Goal: Task Accomplishment & Management: Manage account settings

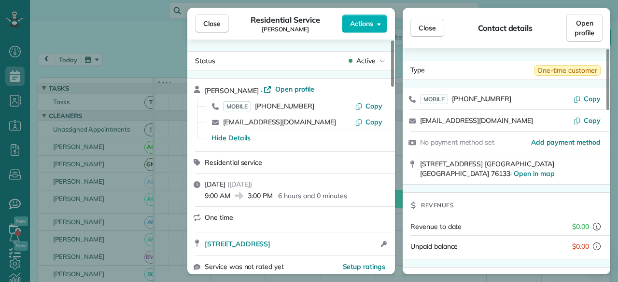
click at [209, 25] on span "Close" at bounding box center [211, 24] width 17 height 10
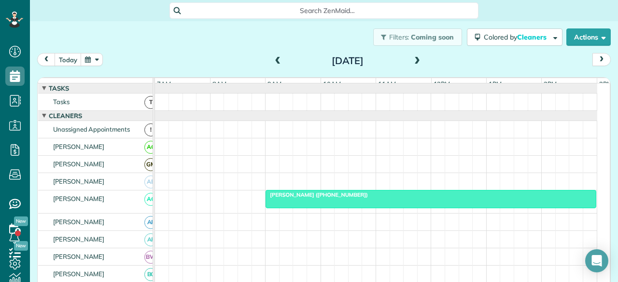
click at [276, 61] on span at bounding box center [278, 61] width 11 height 9
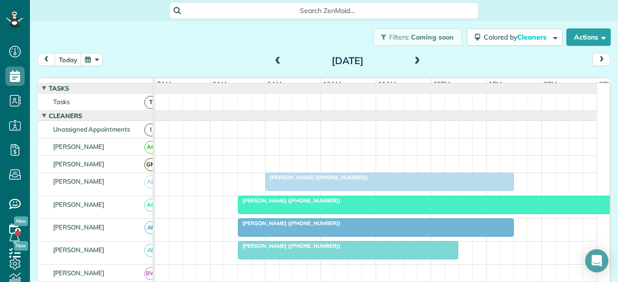
click at [276, 61] on span at bounding box center [278, 61] width 11 height 9
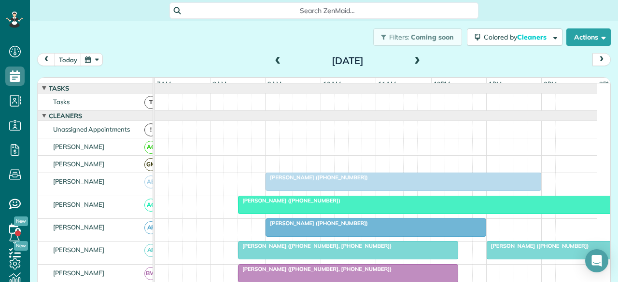
click at [276, 61] on span at bounding box center [278, 61] width 11 height 9
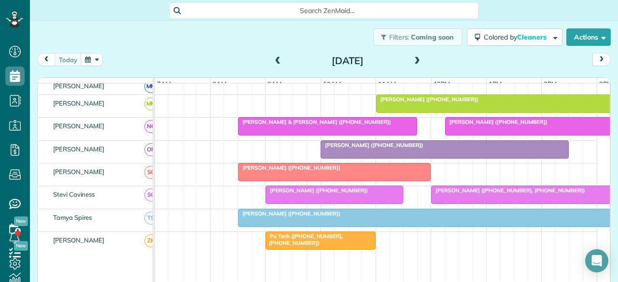
click at [284, 220] on div at bounding box center [430, 217] width 385 height 17
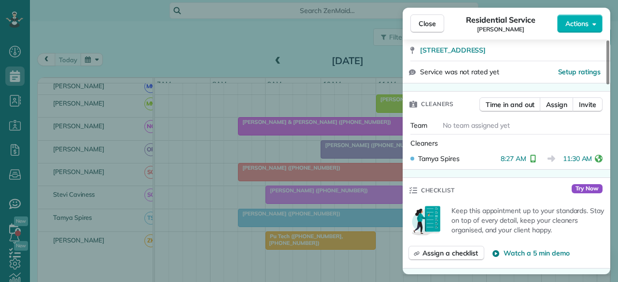
click at [523, 82] on div "Service was not rated yet Setup ratings" at bounding box center [507, 71] width 208 height 21
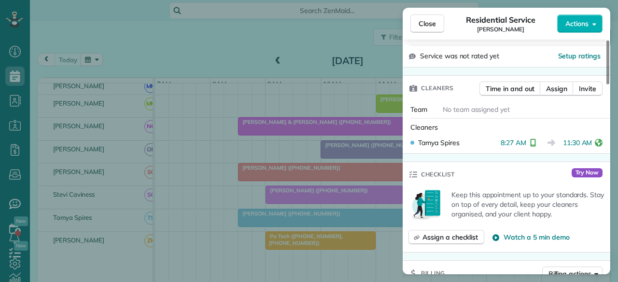
scroll to position [193, 0]
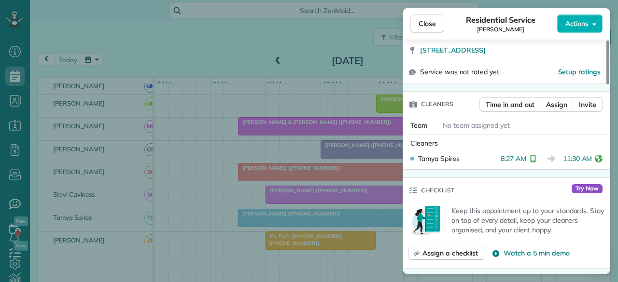
click at [514, 72] on div "Setup ratings" at bounding box center [551, 72] width 105 height 10
click at [556, 54] on link "[STREET_ADDRESS]" at bounding box center [512, 50] width 184 height 10
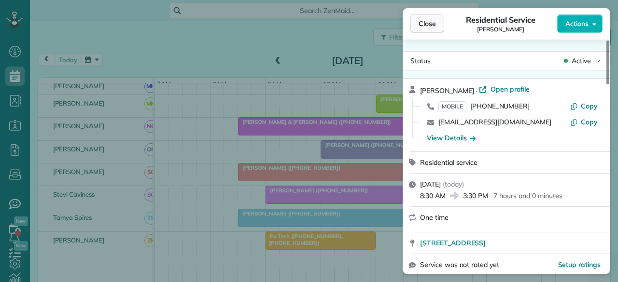
click at [429, 24] on span "Close" at bounding box center [426, 24] width 17 height 10
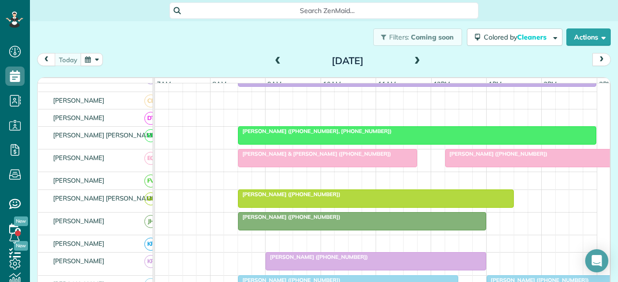
scroll to position [338, 0]
